Goal: Task Accomplishment & Management: Manage account settings

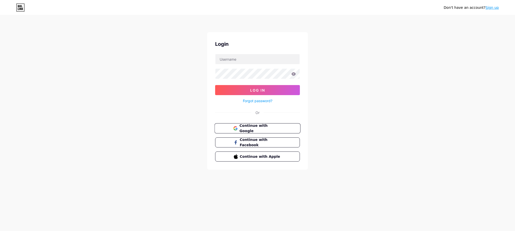
click at [244, 128] on span "Continue with Google" at bounding box center [260, 128] width 42 height 11
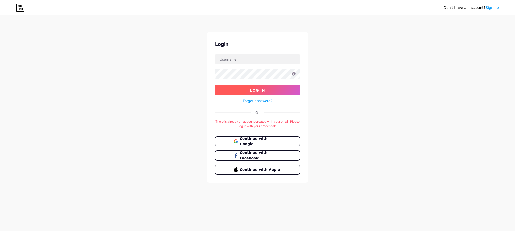
click at [268, 91] on button "Log In" at bounding box center [257, 90] width 85 height 10
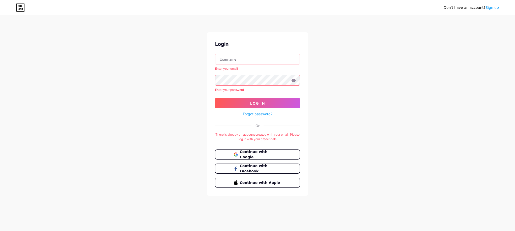
click at [236, 59] on input "text" at bounding box center [257, 59] width 84 height 10
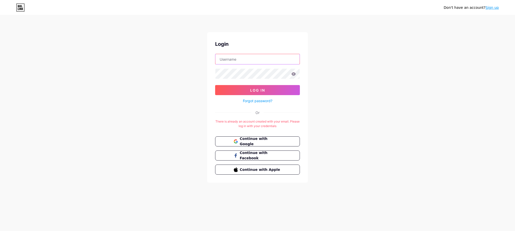
click at [267, 61] on input "text" at bounding box center [257, 59] width 84 height 10
click at [215, 54] on div at bounding box center [215, 54] width 0 height 0
type input "[PERSON_NAME][EMAIL_ADDRESS][DOMAIN_NAME]"
click at [294, 74] on icon at bounding box center [293, 74] width 5 height 4
click at [293, 75] on icon at bounding box center [293, 73] width 4 height 3
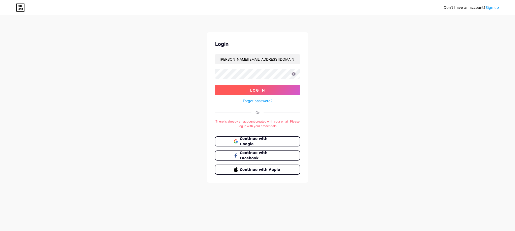
click at [284, 88] on button "Log In" at bounding box center [257, 90] width 85 height 10
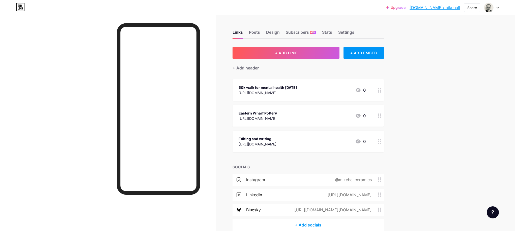
click at [378, 90] on circle at bounding box center [378, 90] width 1 height 1
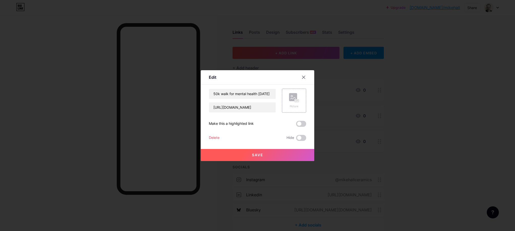
click at [214, 137] on div "Delete" at bounding box center [214, 138] width 11 height 6
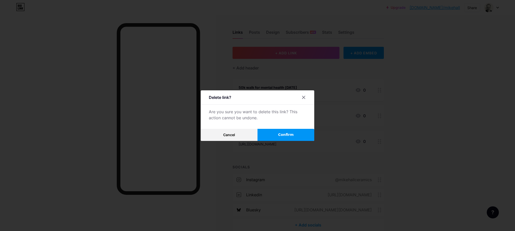
click at [296, 133] on button "Confirm" at bounding box center [285, 135] width 57 height 12
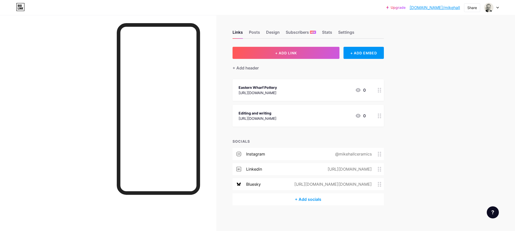
click at [450, 102] on div "Upgrade [DOMAIN_NAME]/mikeha... [DOMAIN_NAME]/[PERSON_NAME] Switch accounts [PE…" at bounding box center [257, 115] width 515 height 231
